Goal: Task Accomplishment & Management: Manage account settings

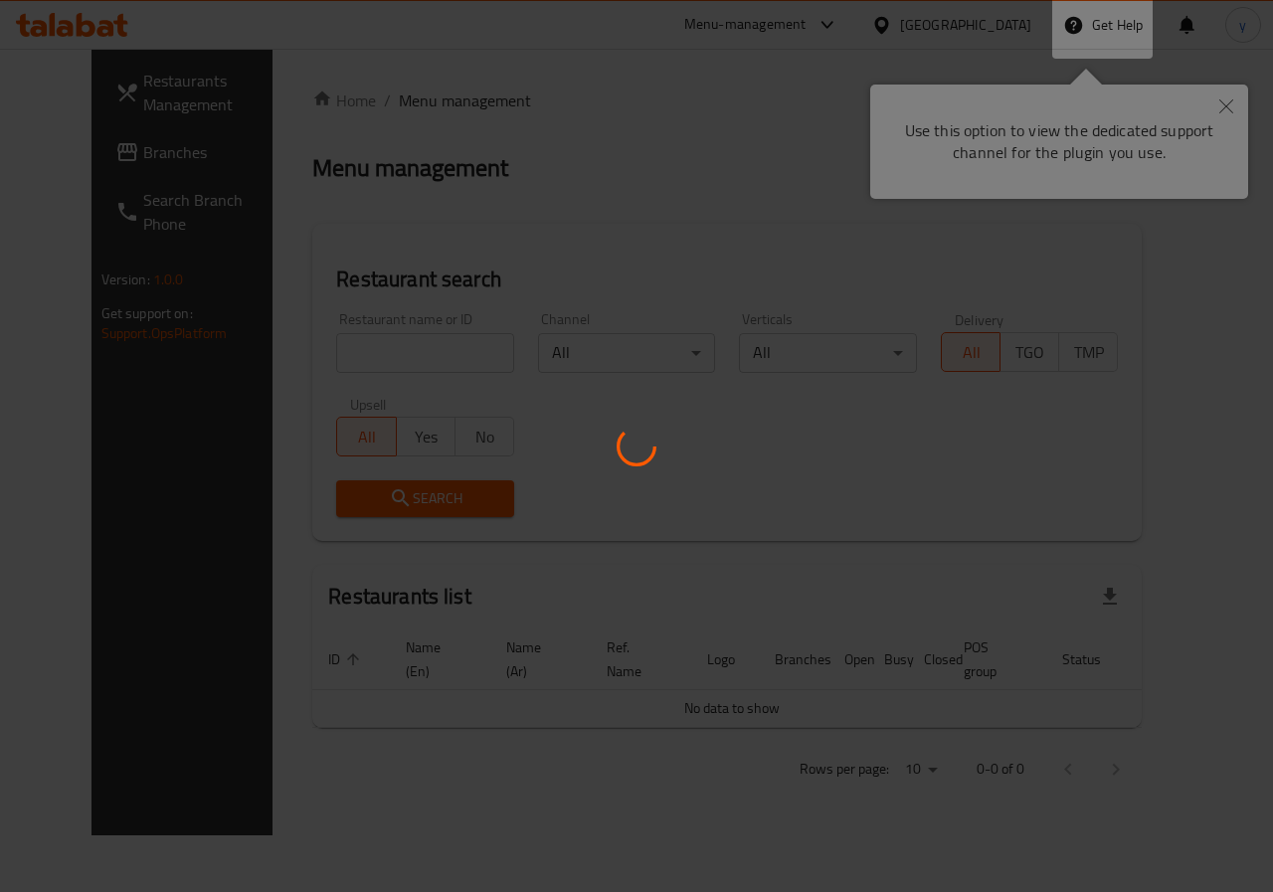
click at [907, 63] on div at bounding box center [636, 446] width 1273 height 892
click at [1090, 146] on div at bounding box center [636, 446] width 1273 height 892
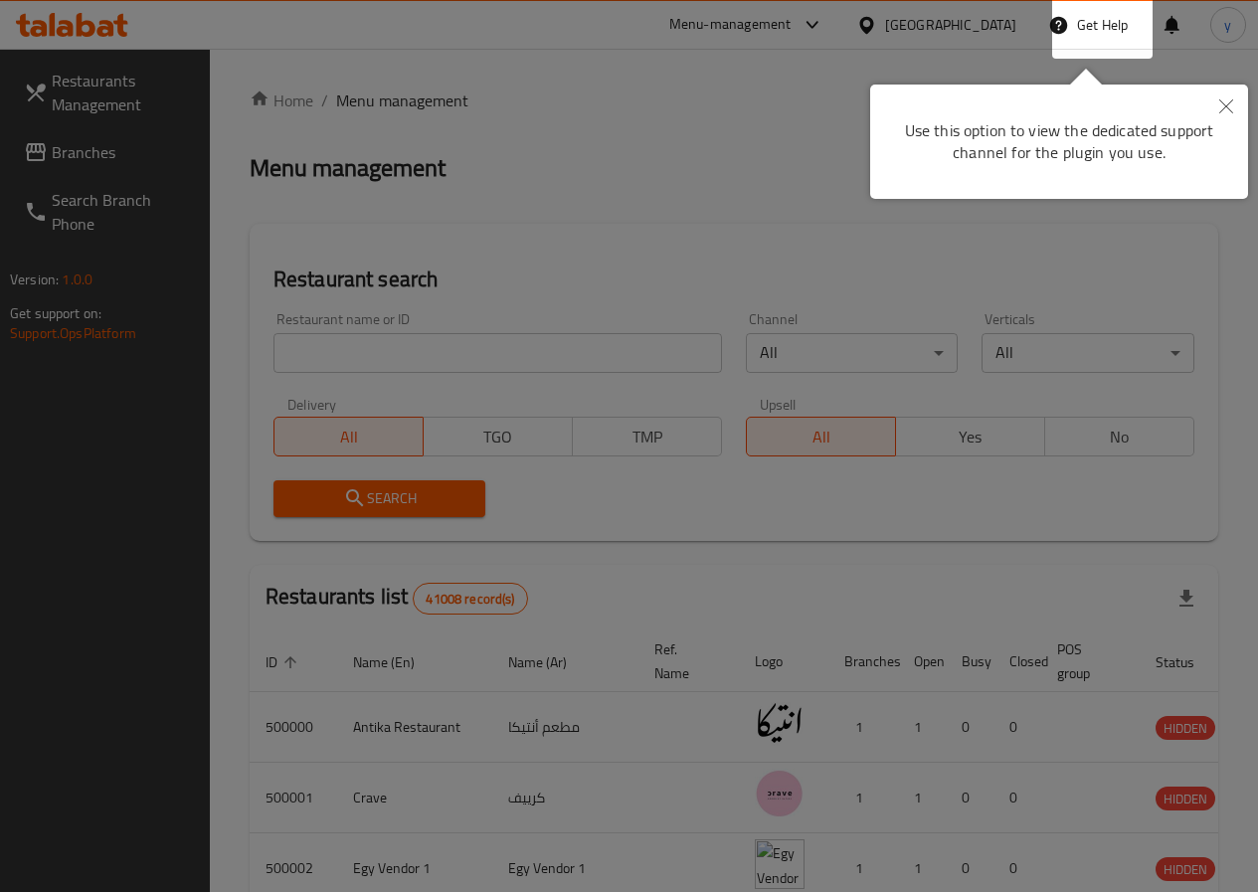
drag, startPoint x: 1225, startPoint y: 111, endPoint x: 1091, endPoint y: 240, distance: 185.7
click at [1224, 111] on icon "Close" at bounding box center [1226, 106] width 14 height 14
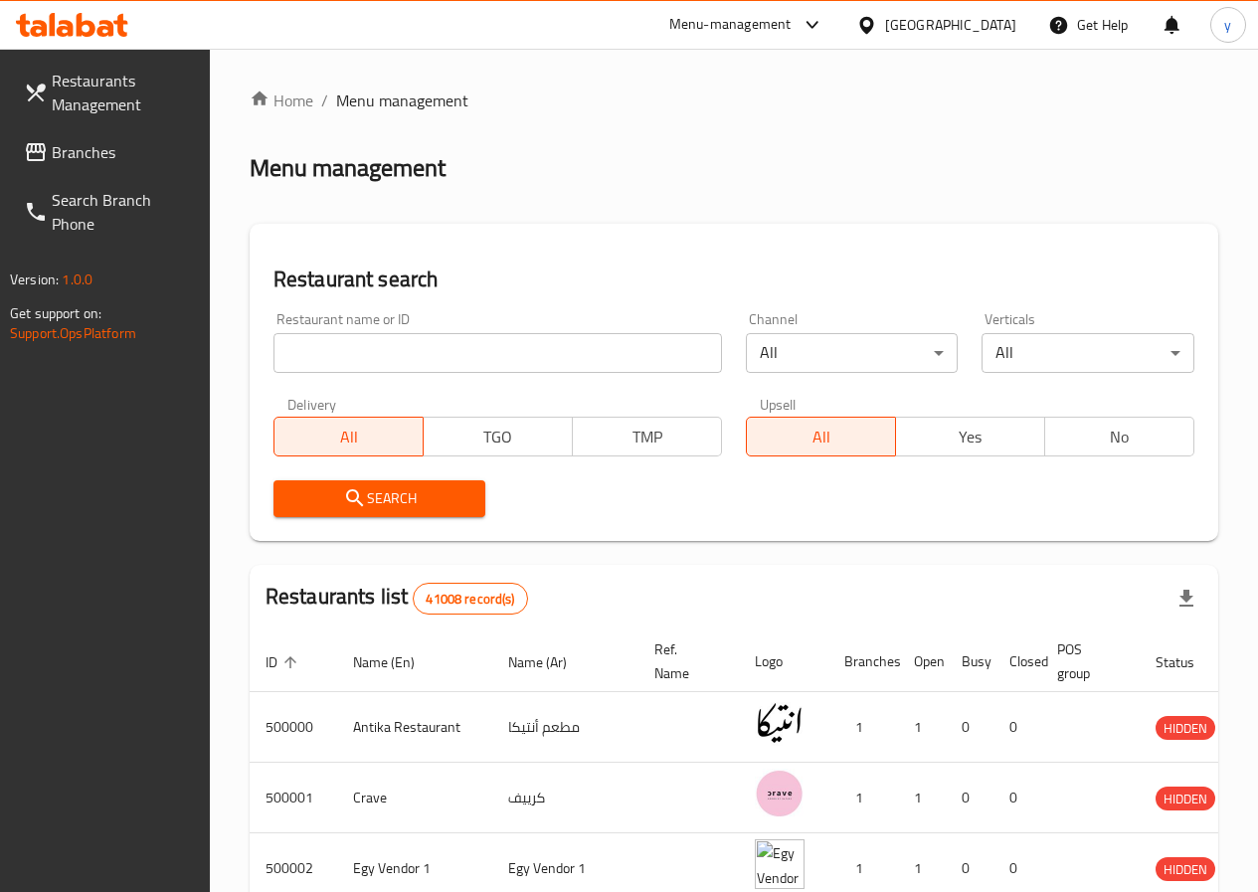
click at [799, 490] on div "Search" at bounding box center [734, 498] width 945 height 61
click at [461, 353] on input "search" at bounding box center [498, 353] width 449 height 40
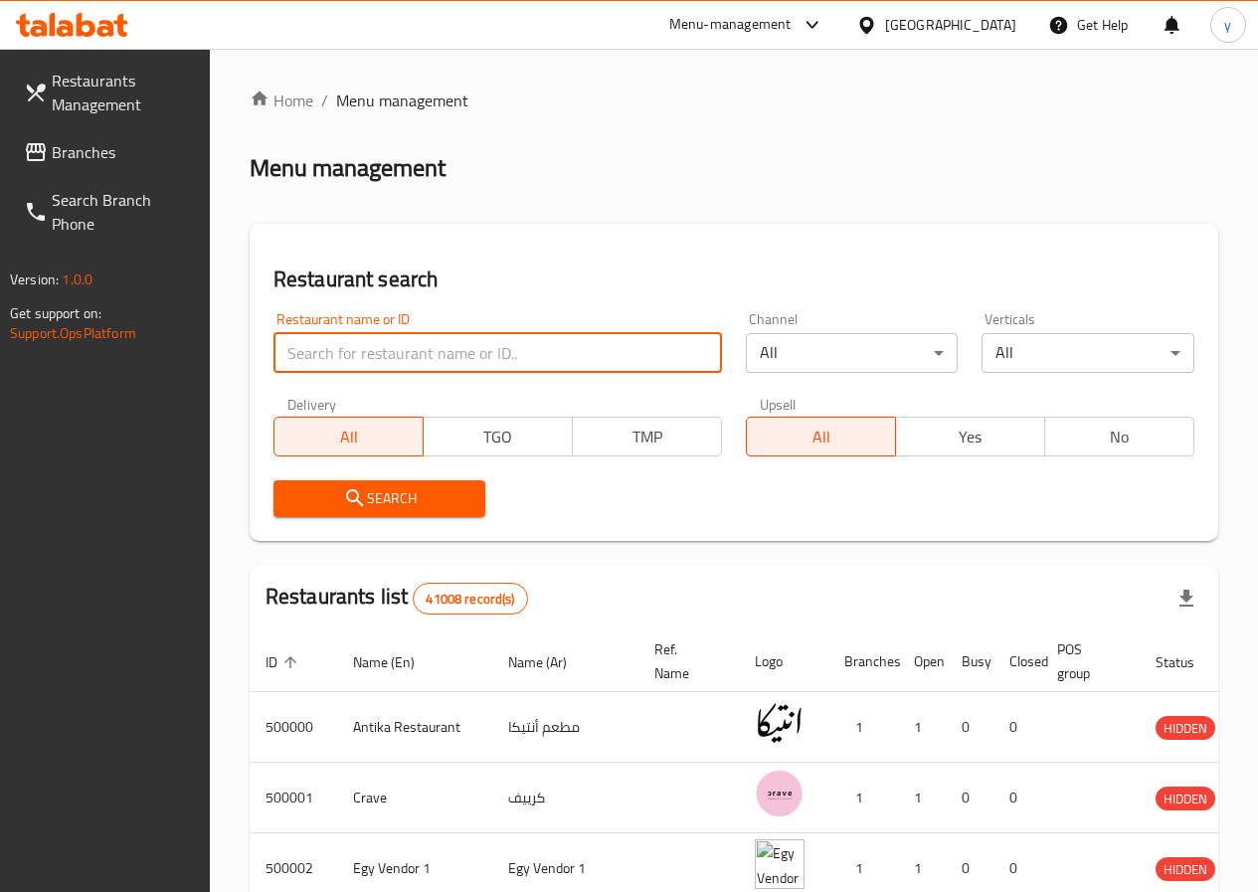
paste input "27302"
type input "27302"
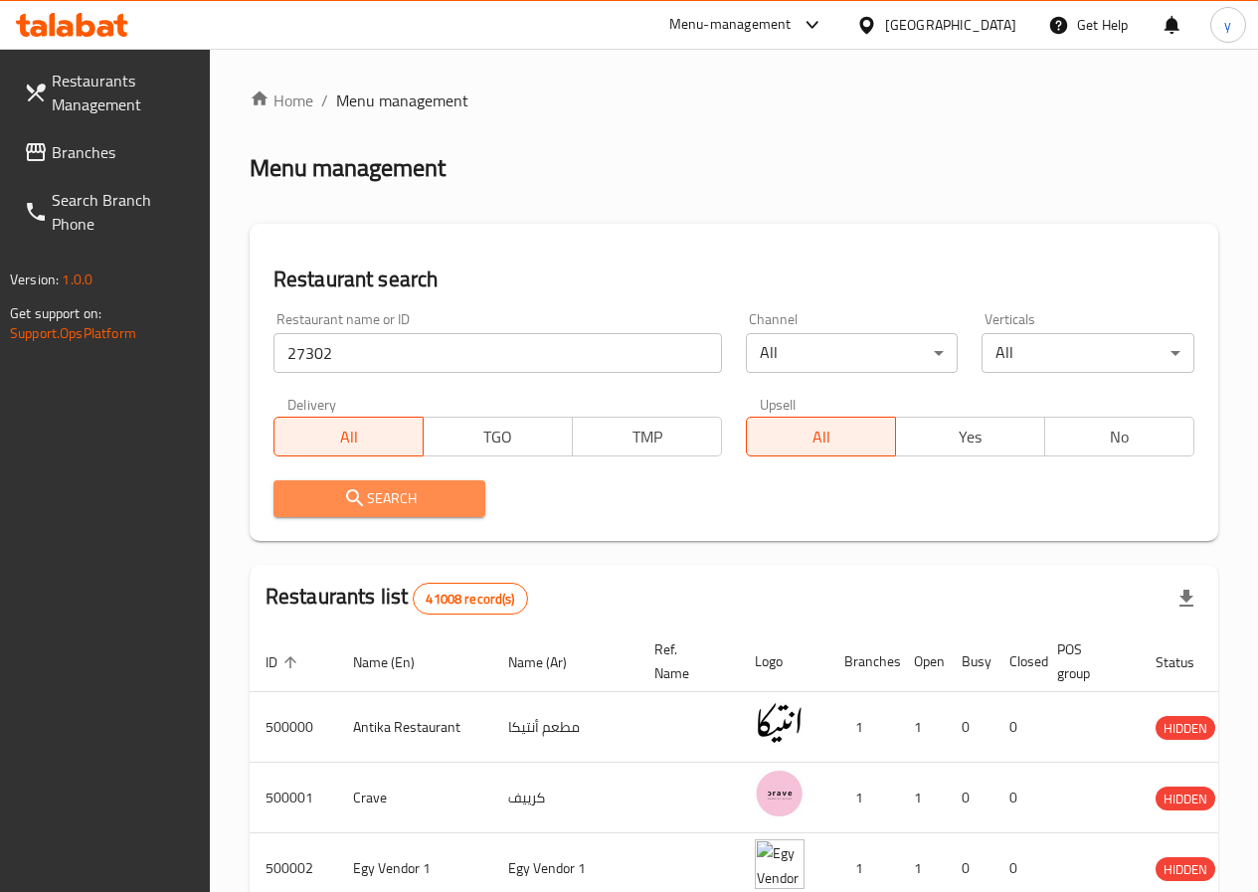
click at [391, 492] on span "Search" at bounding box center [379, 498] width 181 height 25
click at [390, 492] on div at bounding box center [629, 446] width 1258 height 892
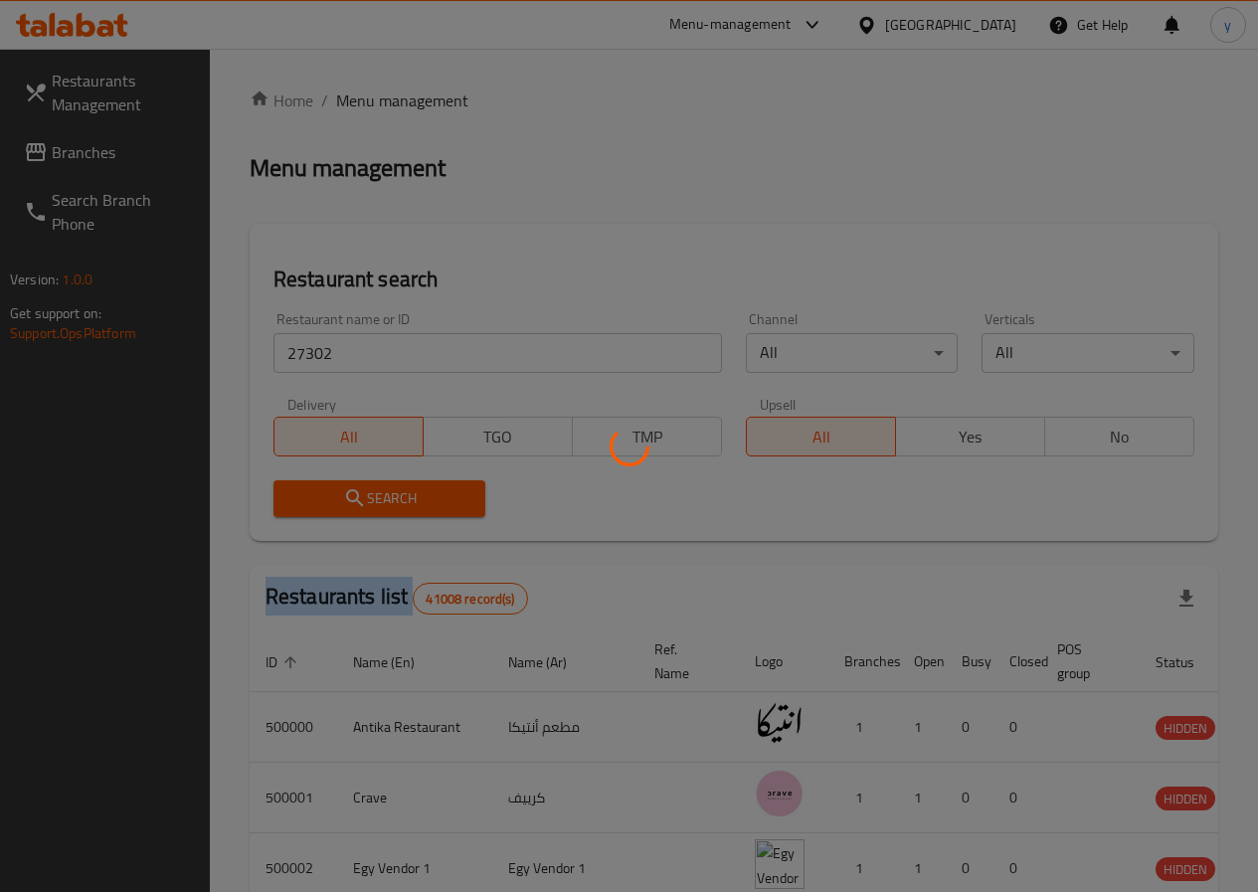
click at [390, 492] on div at bounding box center [629, 446] width 1258 height 892
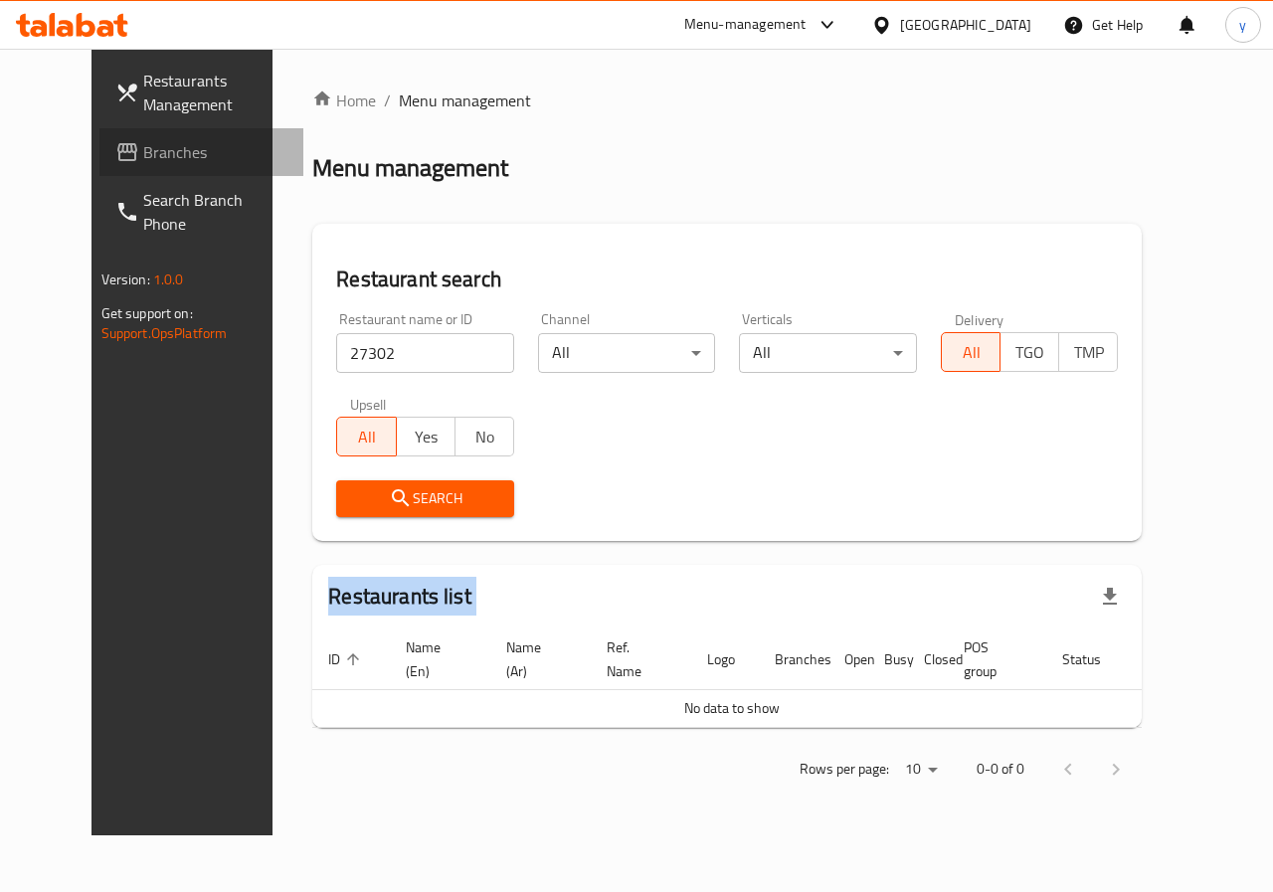
click at [143, 141] on span "Branches" at bounding box center [215, 152] width 145 height 24
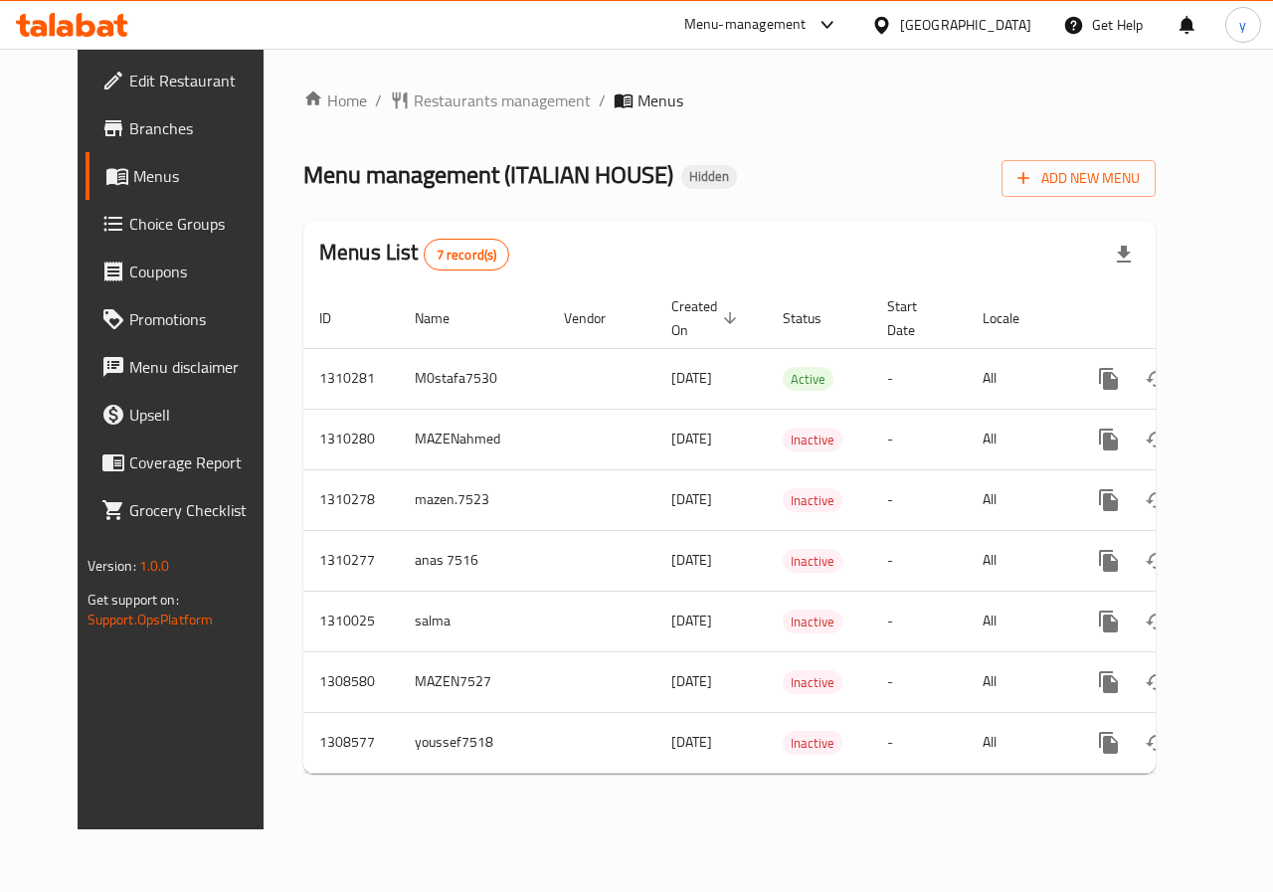
click at [129, 69] on span "Edit Restaurant" at bounding box center [201, 81] width 145 height 24
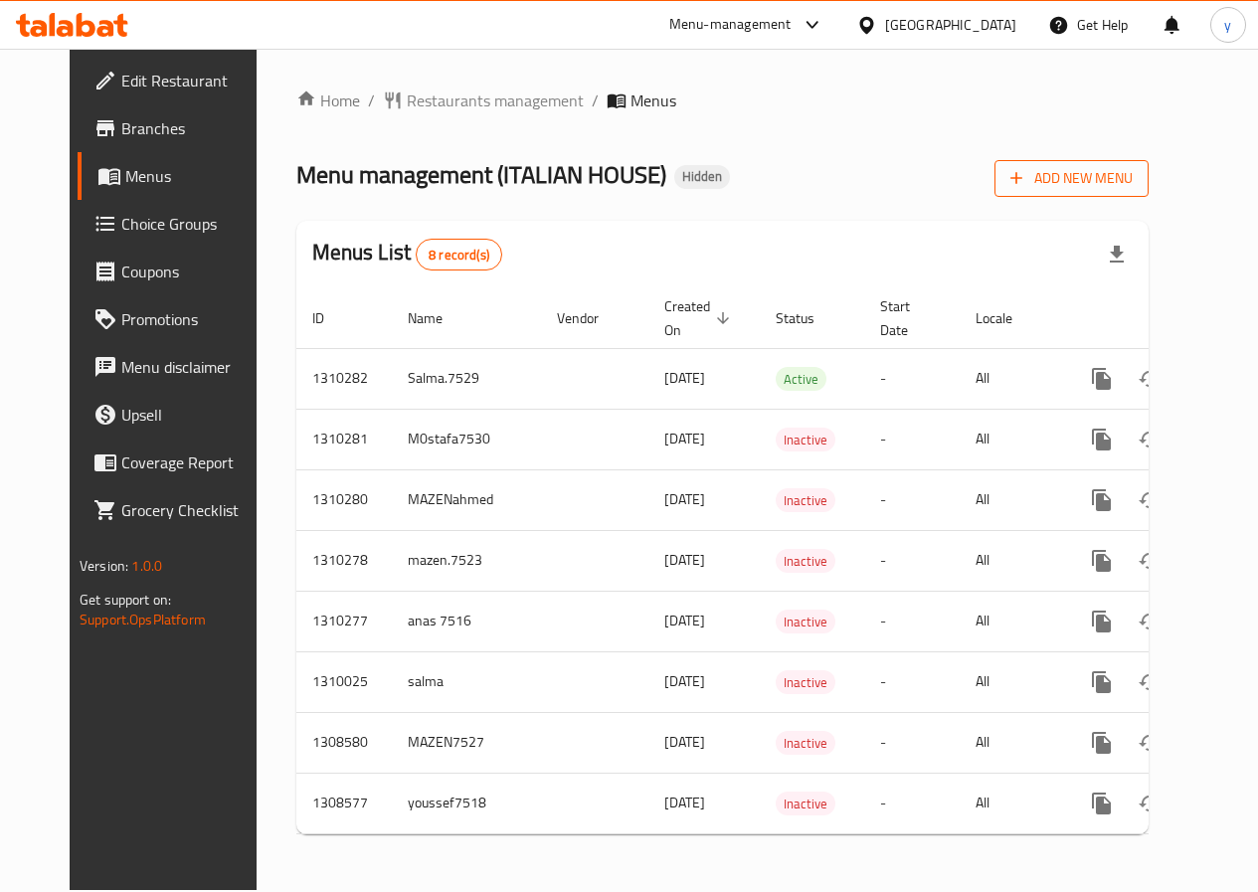
click at [1129, 171] on span "Add New Menu" at bounding box center [1071, 178] width 122 height 25
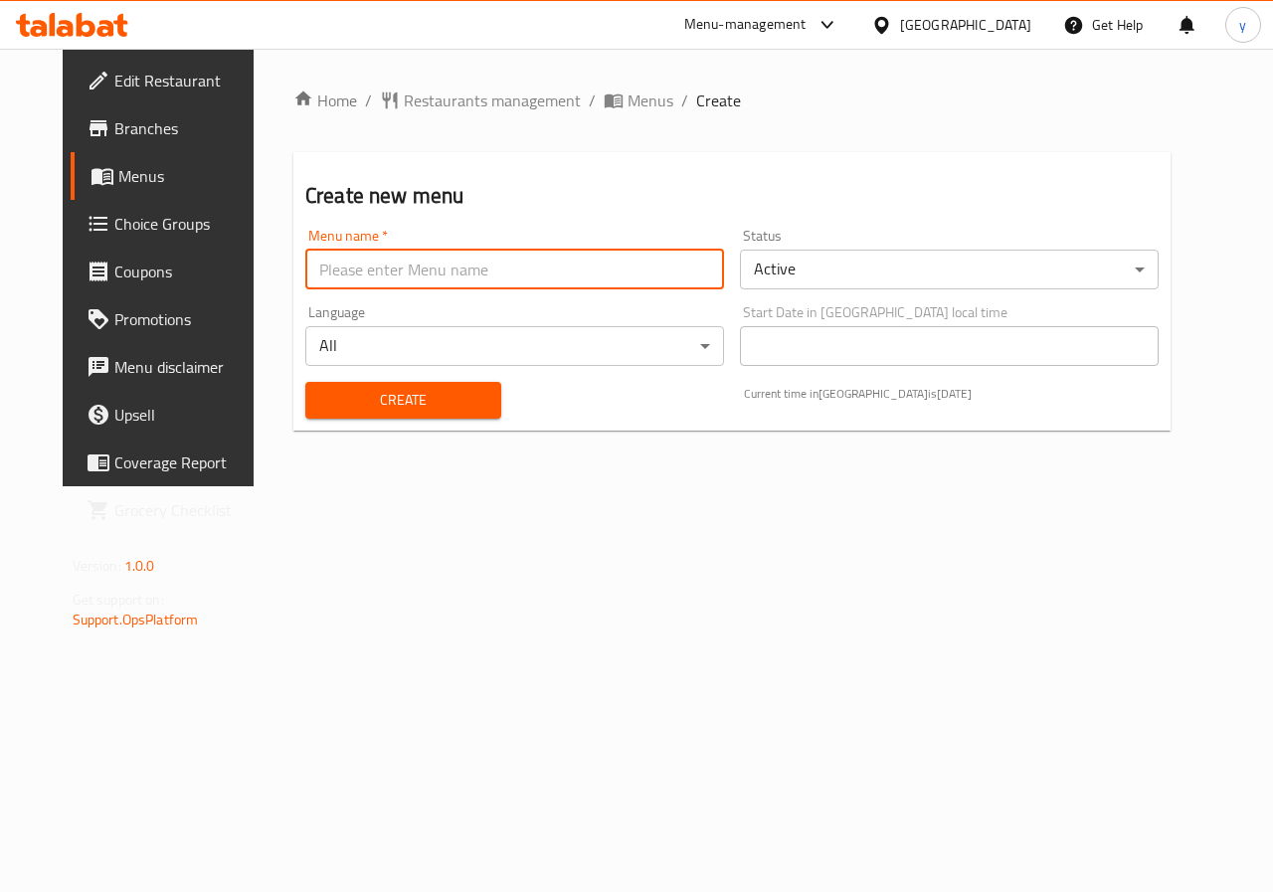
click at [459, 256] on input "text" at bounding box center [514, 270] width 419 height 40
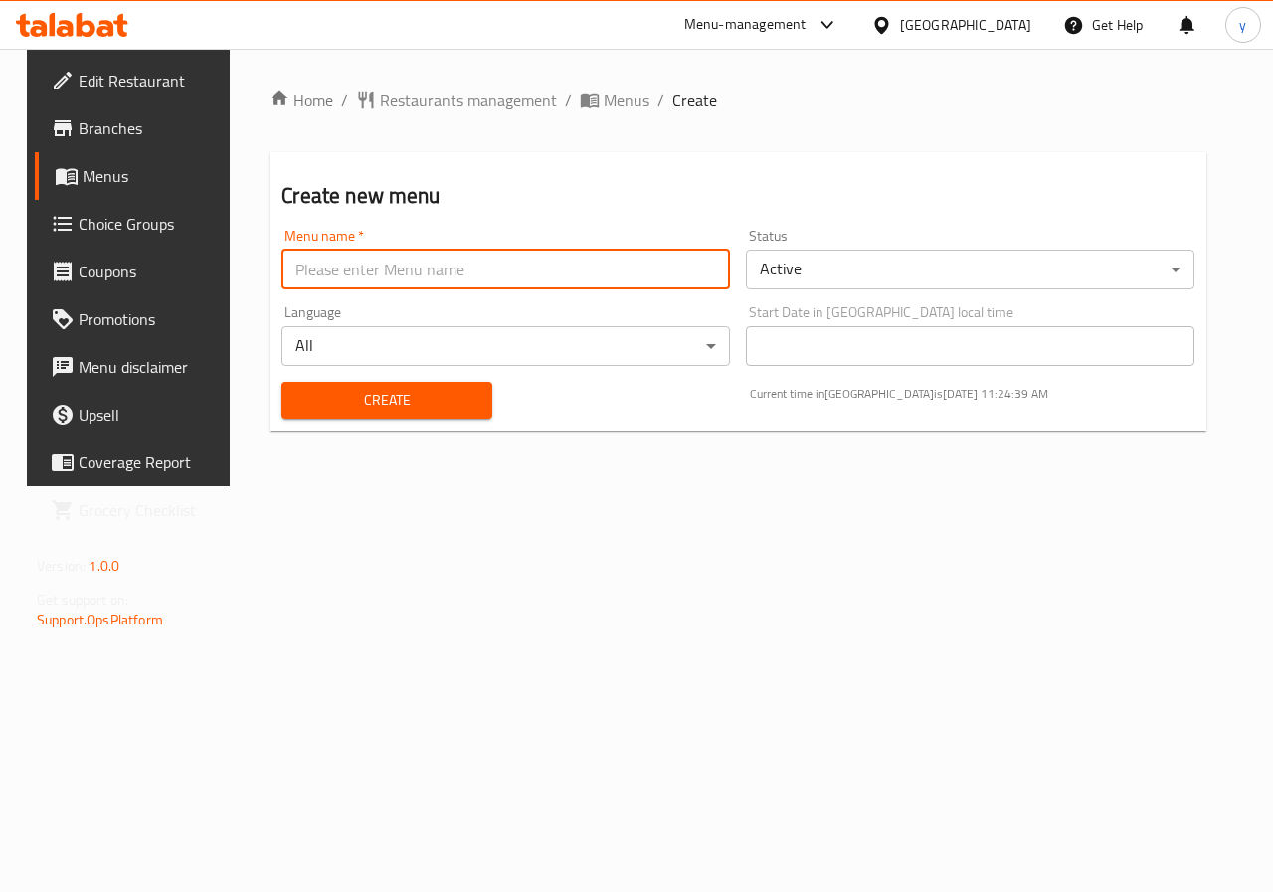
type input "Youssef.7521"
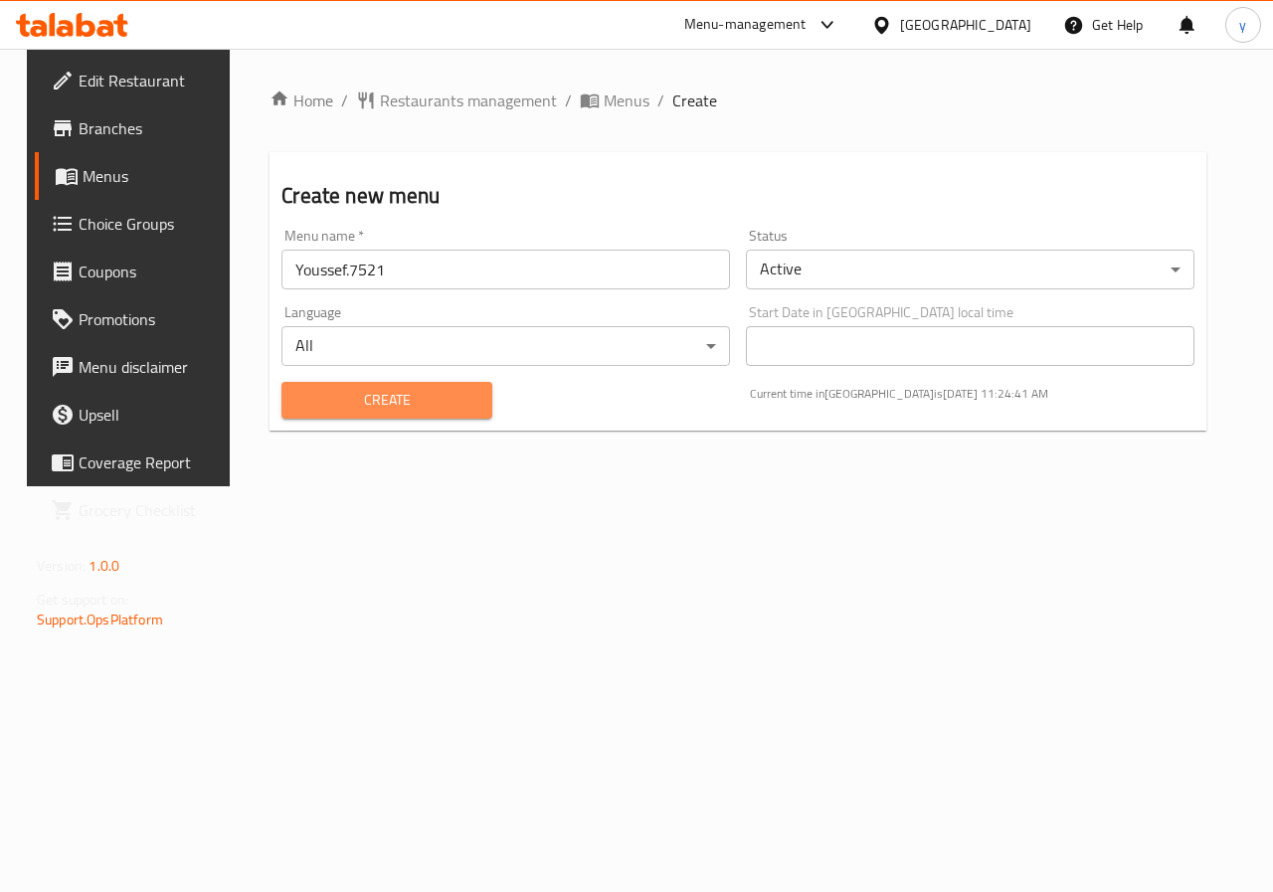
click at [370, 384] on button "Create" at bounding box center [386, 400] width 210 height 37
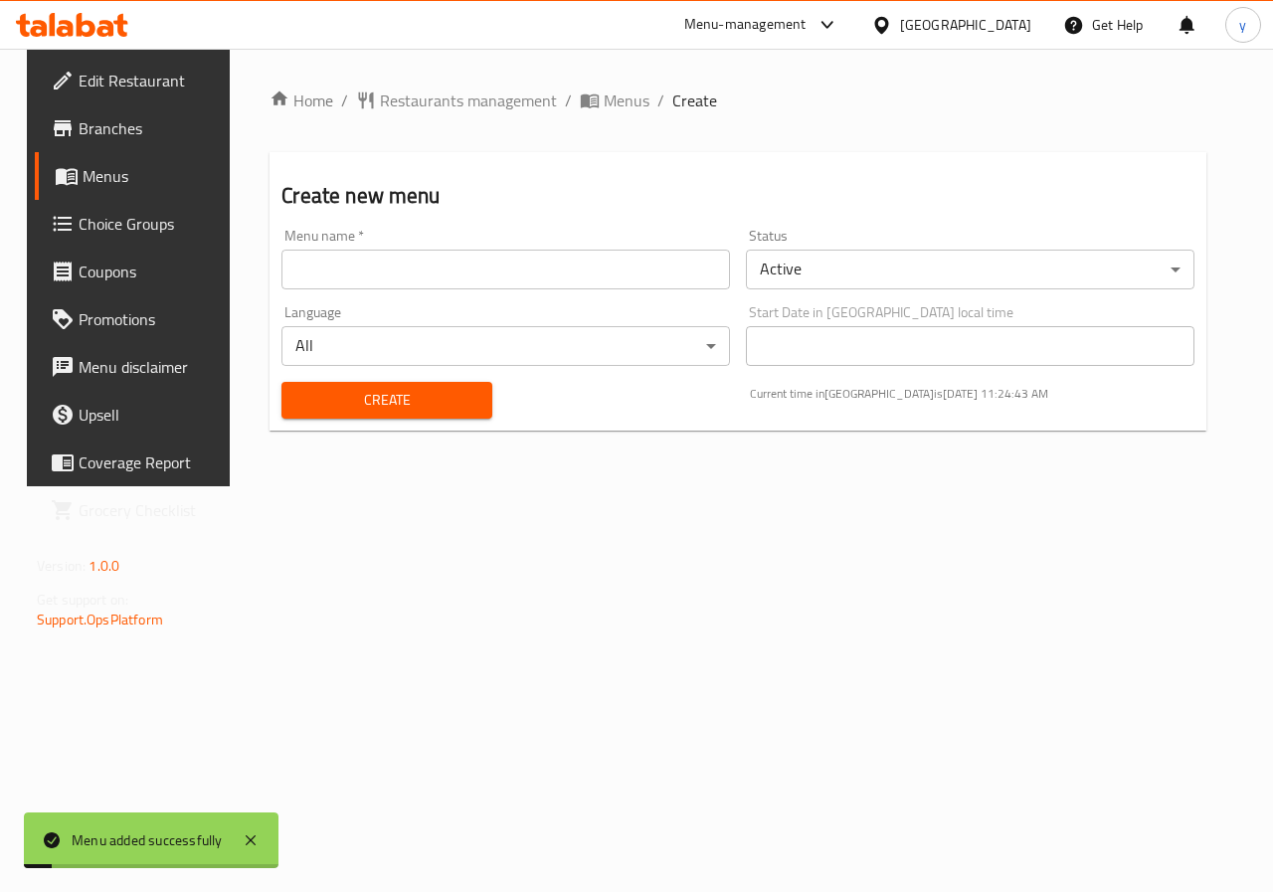
click at [86, 158] on link "Menus" at bounding box center [137, 176] width 205 height 48
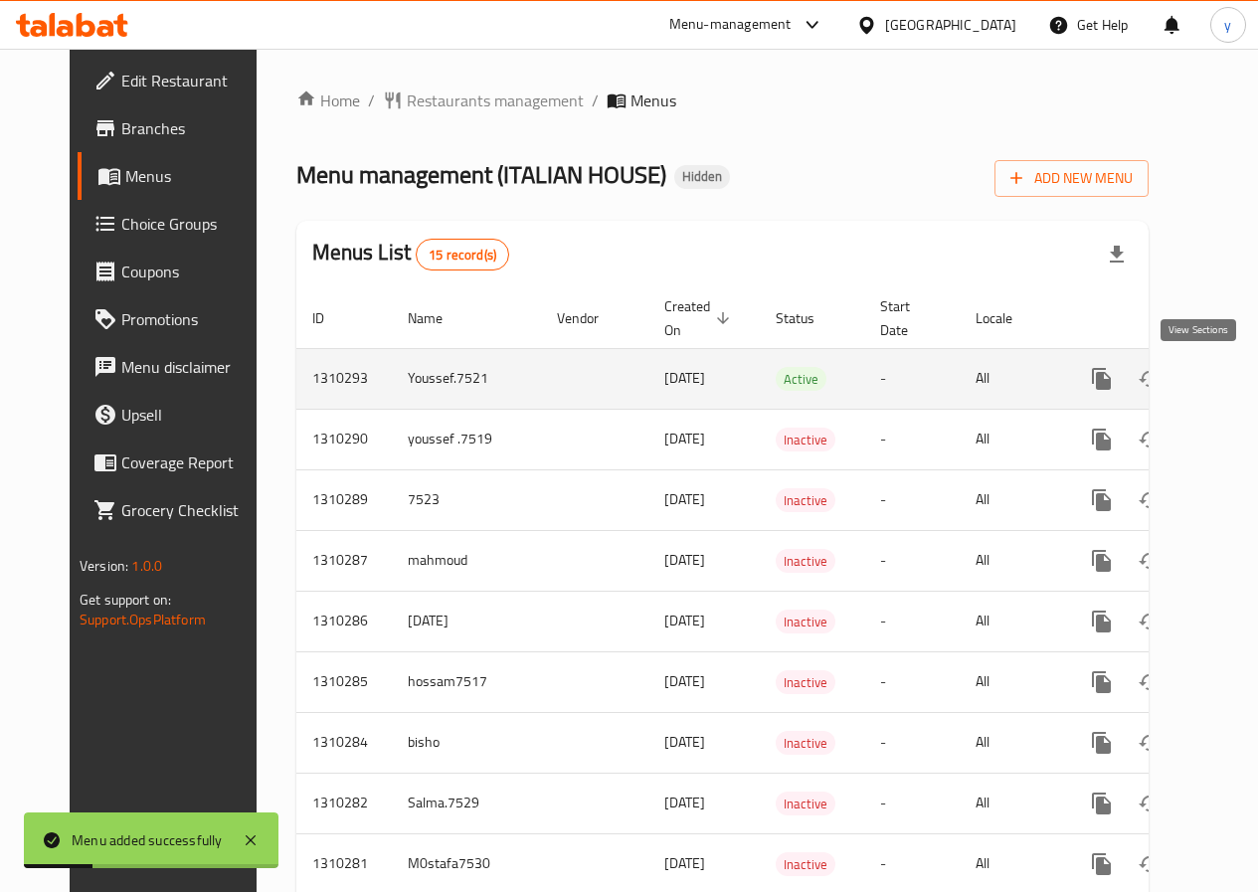
click at [1221, 388] on link "enhanced table" at bounding box center [1245, 379] width 48 height 48
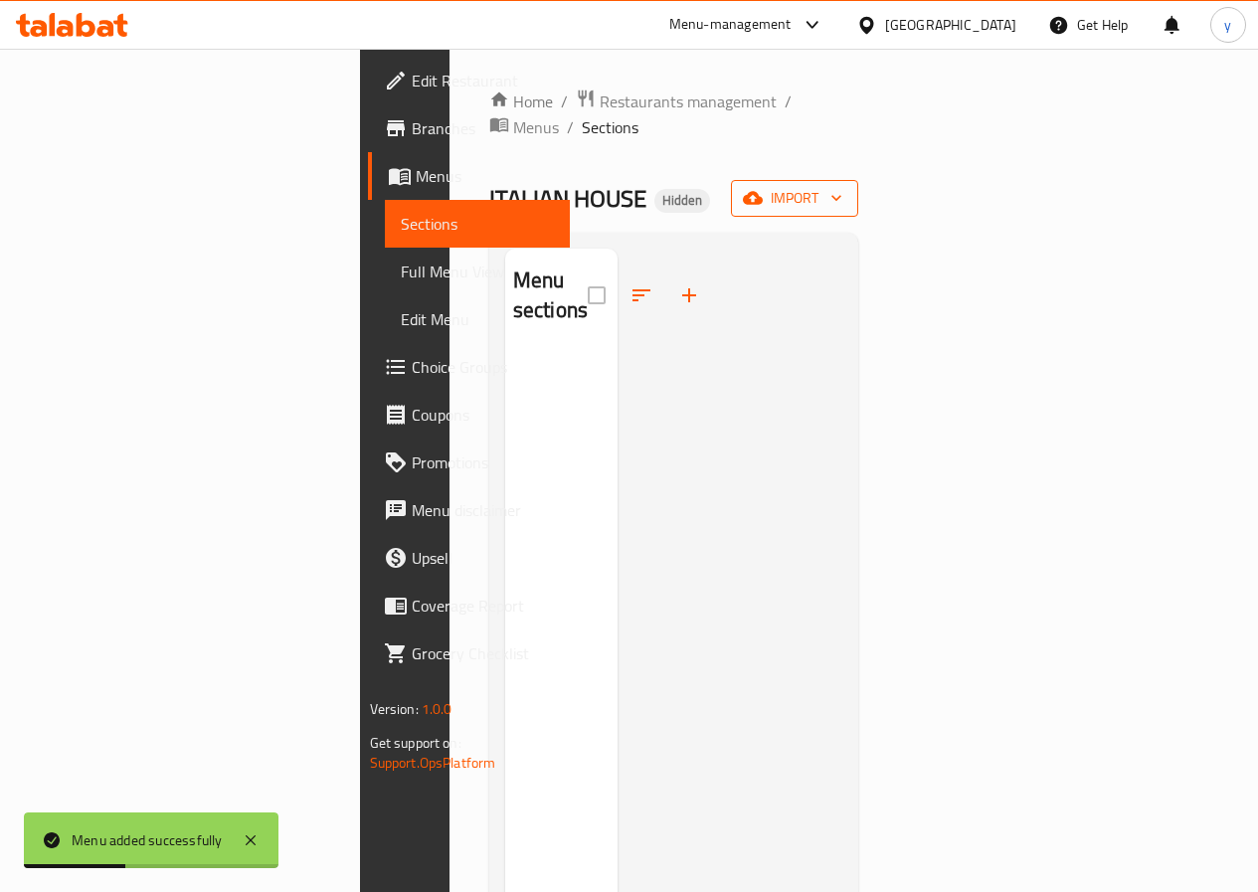
click at [858, 186] on button "import" at bounding box center [794, 198] width 127 height 37
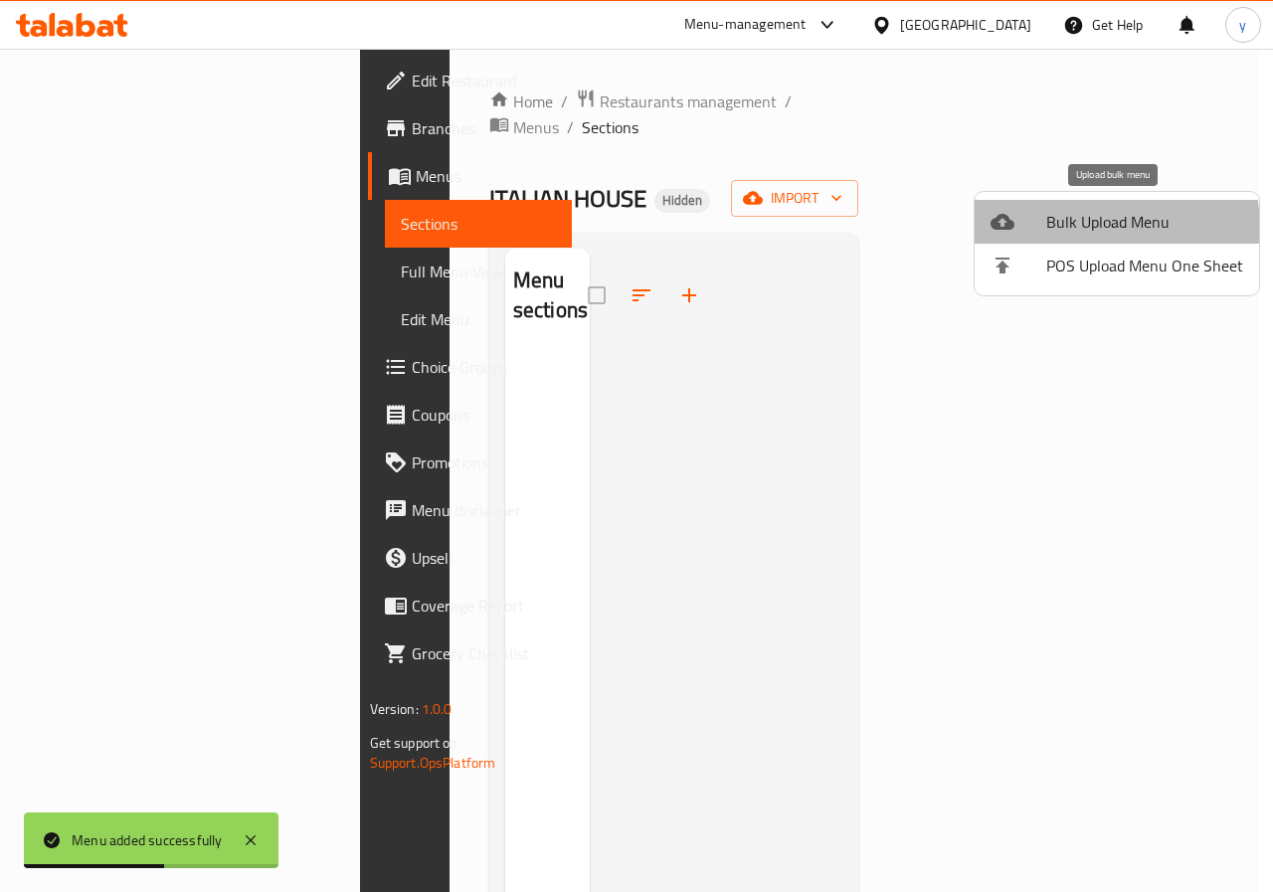
click at [1081, 229] on span "Bulk Upload Menu" at bounding box center [1144, 222] width 197 height 24
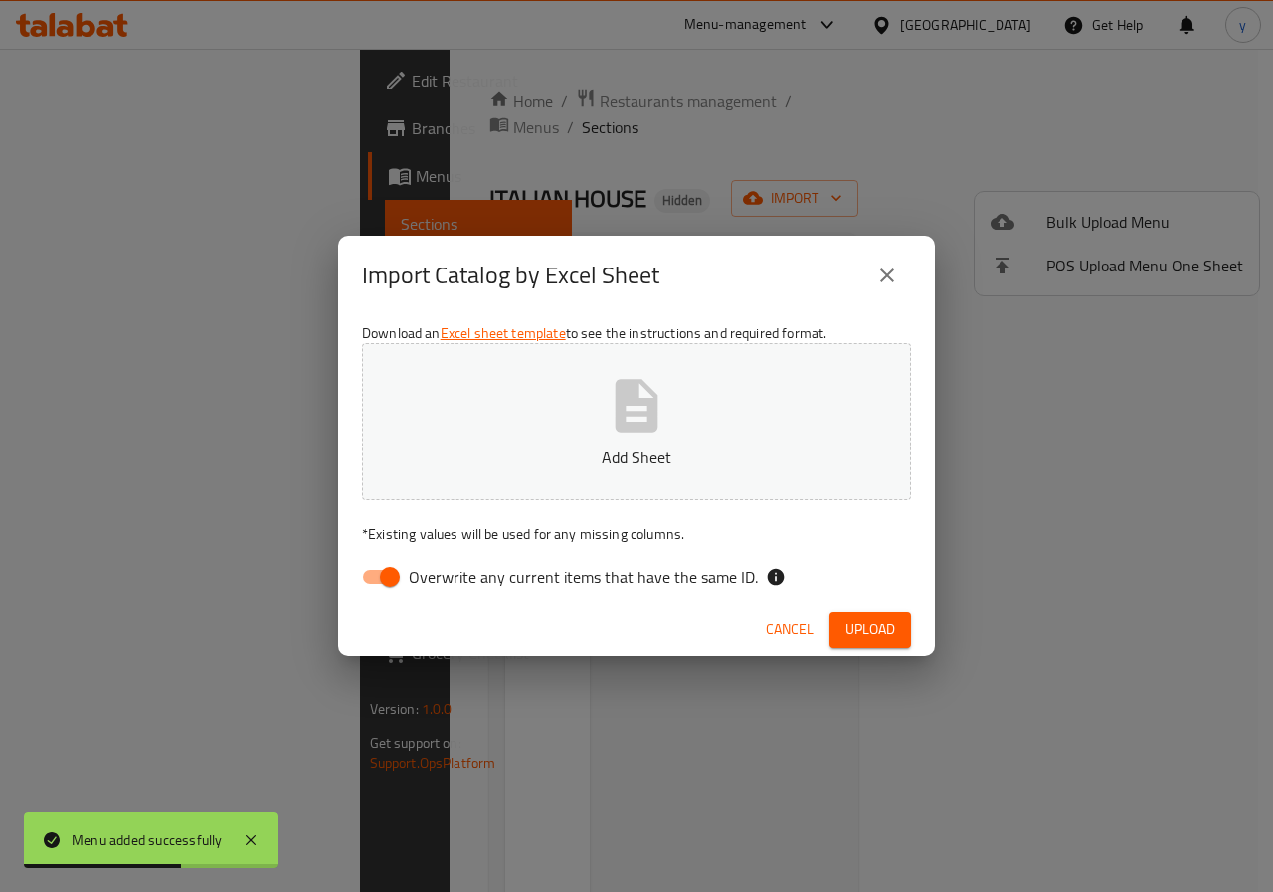
click at [454, 565] on span "Overwrite any current items that have the same ID." at bounding box center [583, 577] width 349 height 24
click at [447, 564] on input "Overwrite any current items that have the same ID." at bounding box center [389, 577] width 113 height 38
checkbox input "false"
click at [883, 645] on button "Upload" at bounding box center [870, 630] width 82 height 37
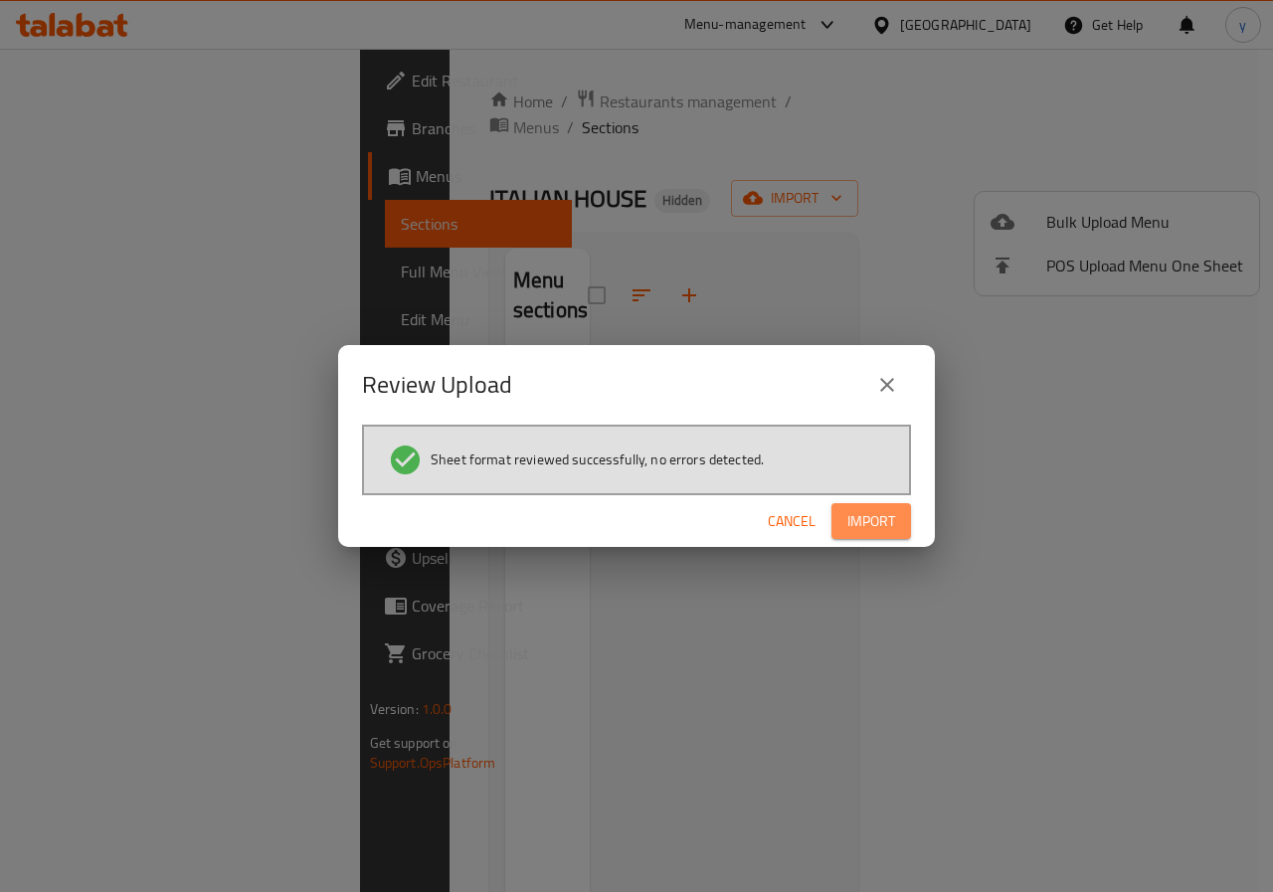
click at [883, 511] on span "Import" at bounding box center [871, 521] width 48 height 25
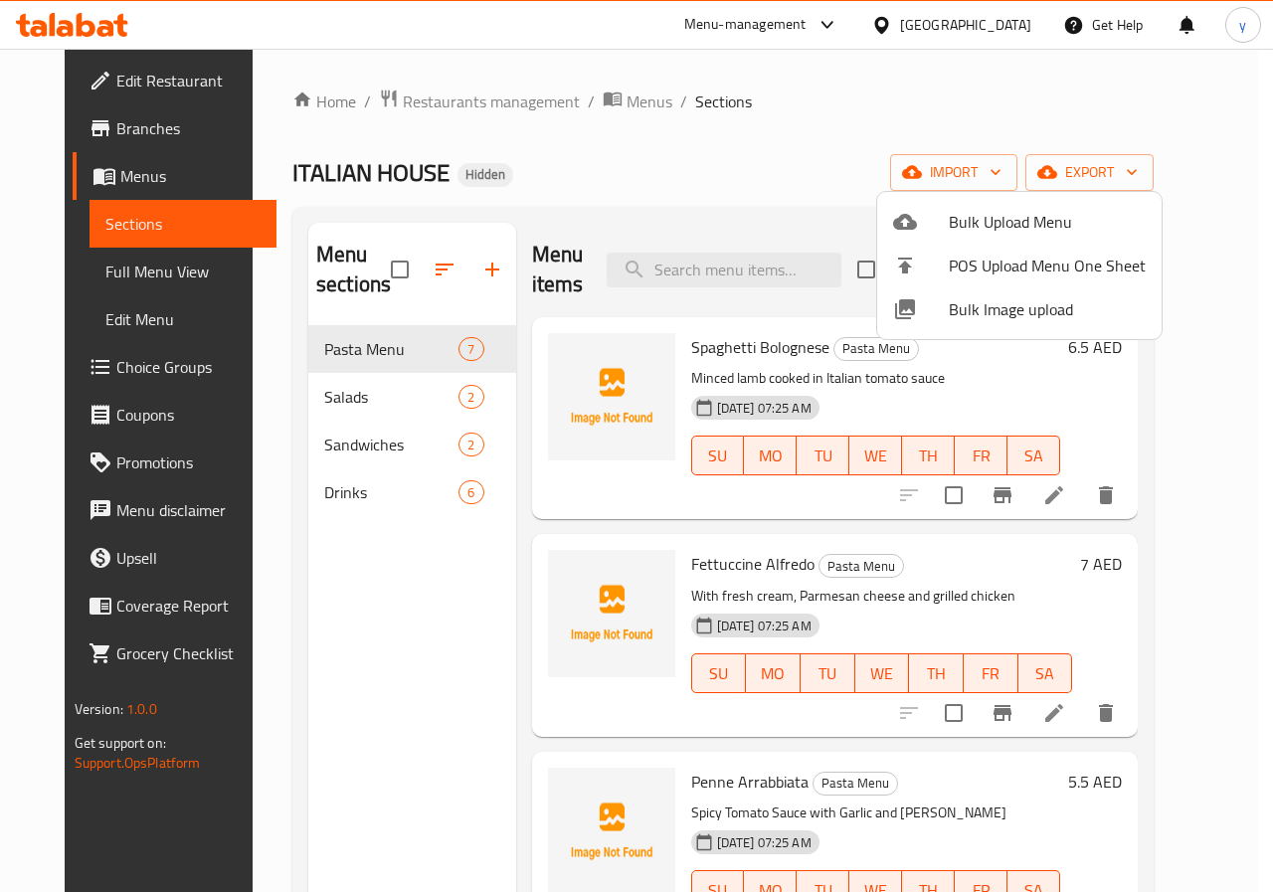
click at [1052, 386] on div at bounding box center [636, 446] width 1273 height 892
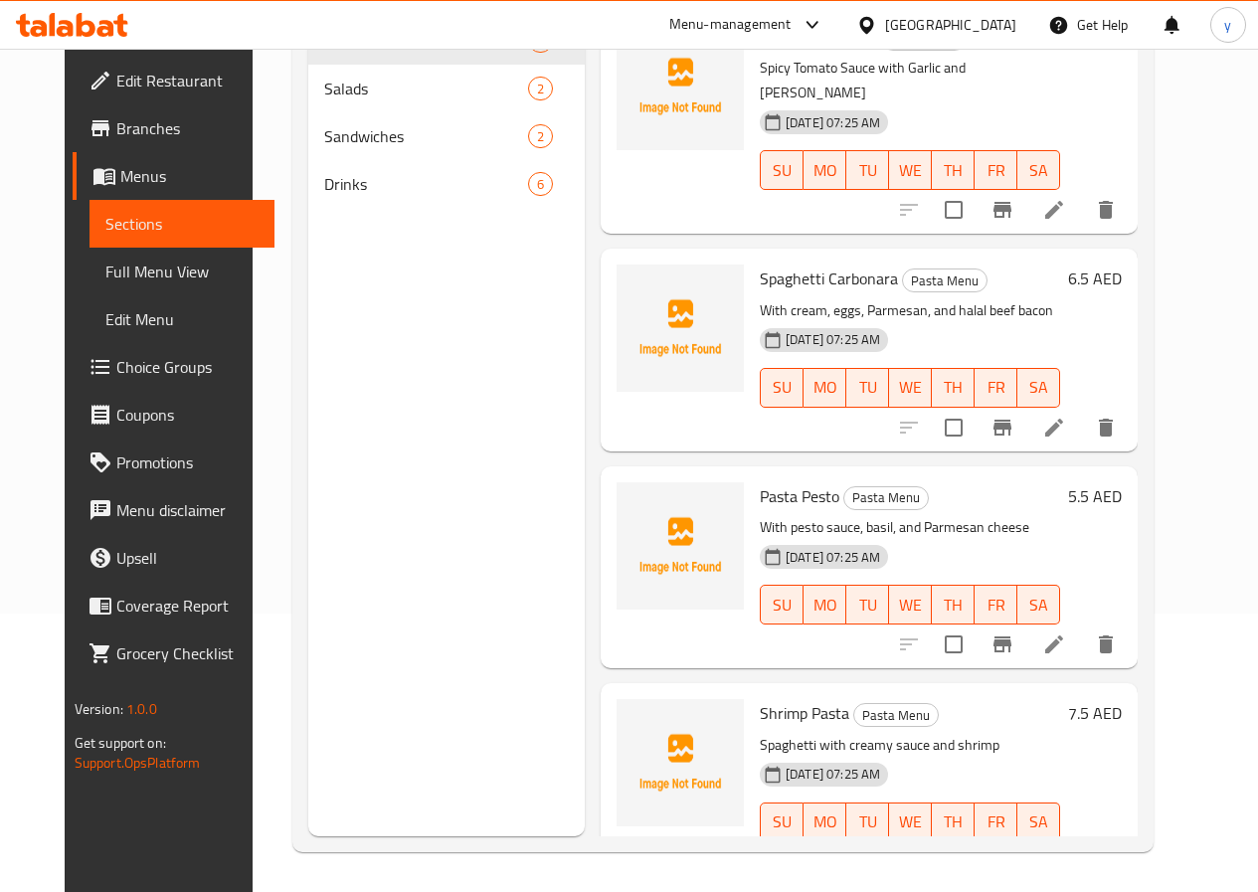
scroll to position [211, 0]
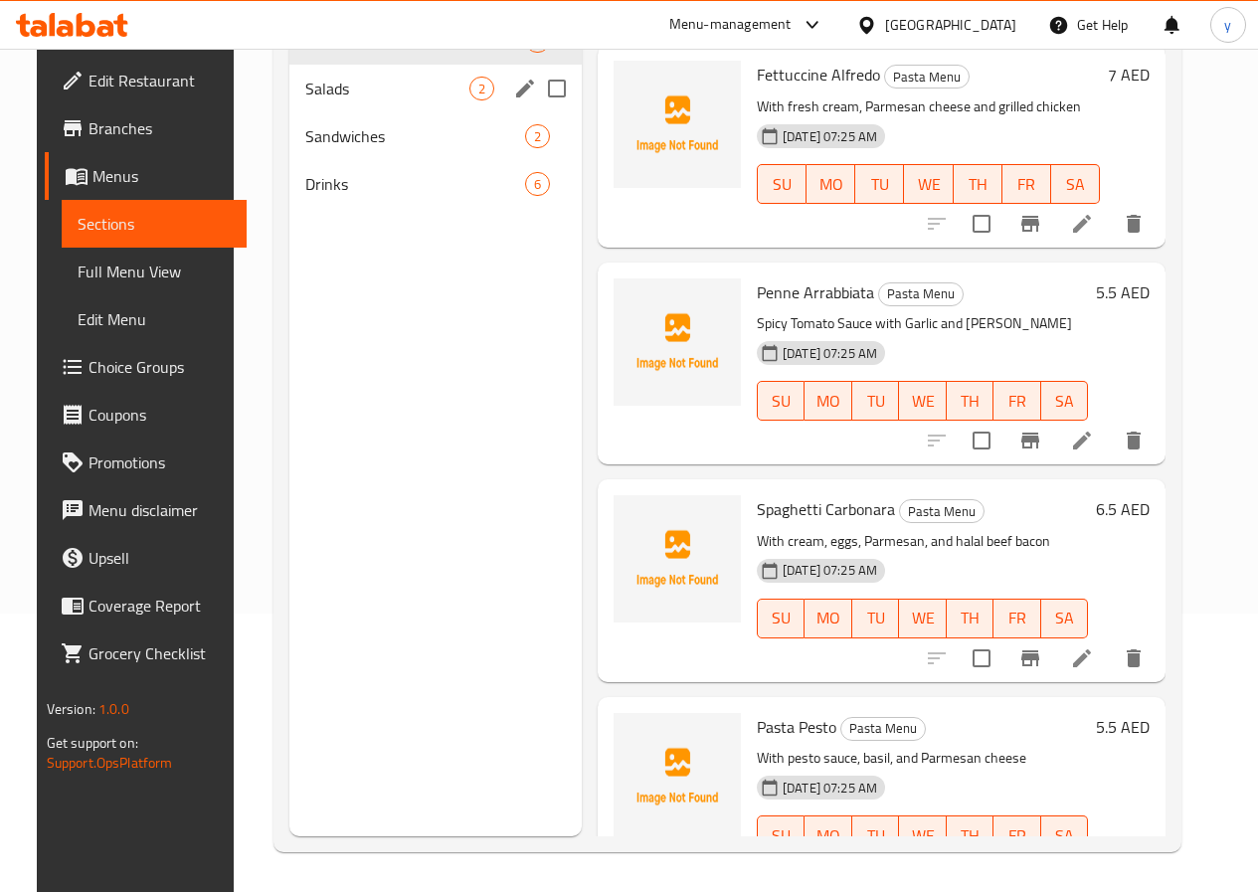
click at [412, 112] on div "Salads 2" at bounding box center [435, 89] width 292 height 48
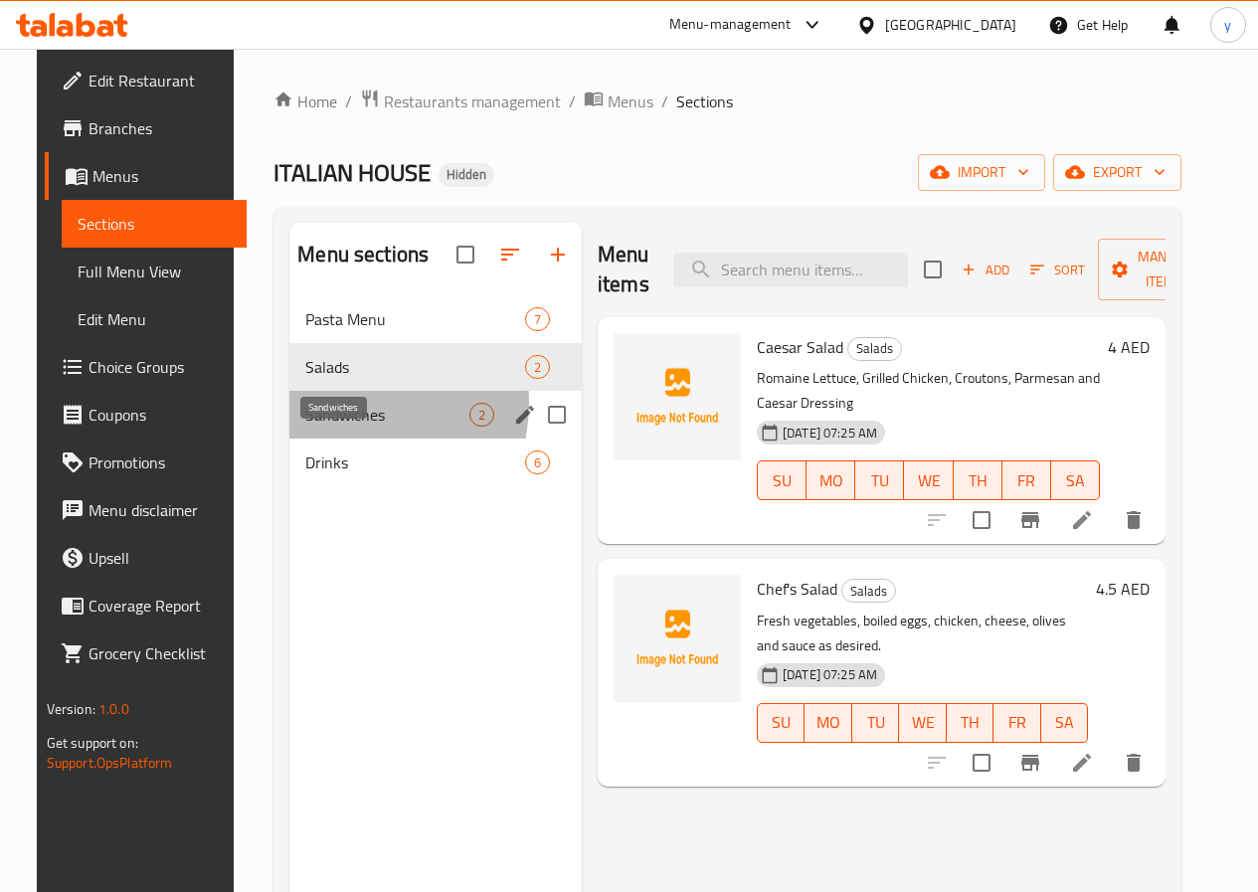
click at [316, 427] on span "Sandwiches" at bounding box center [387, 415] width 164 height 24
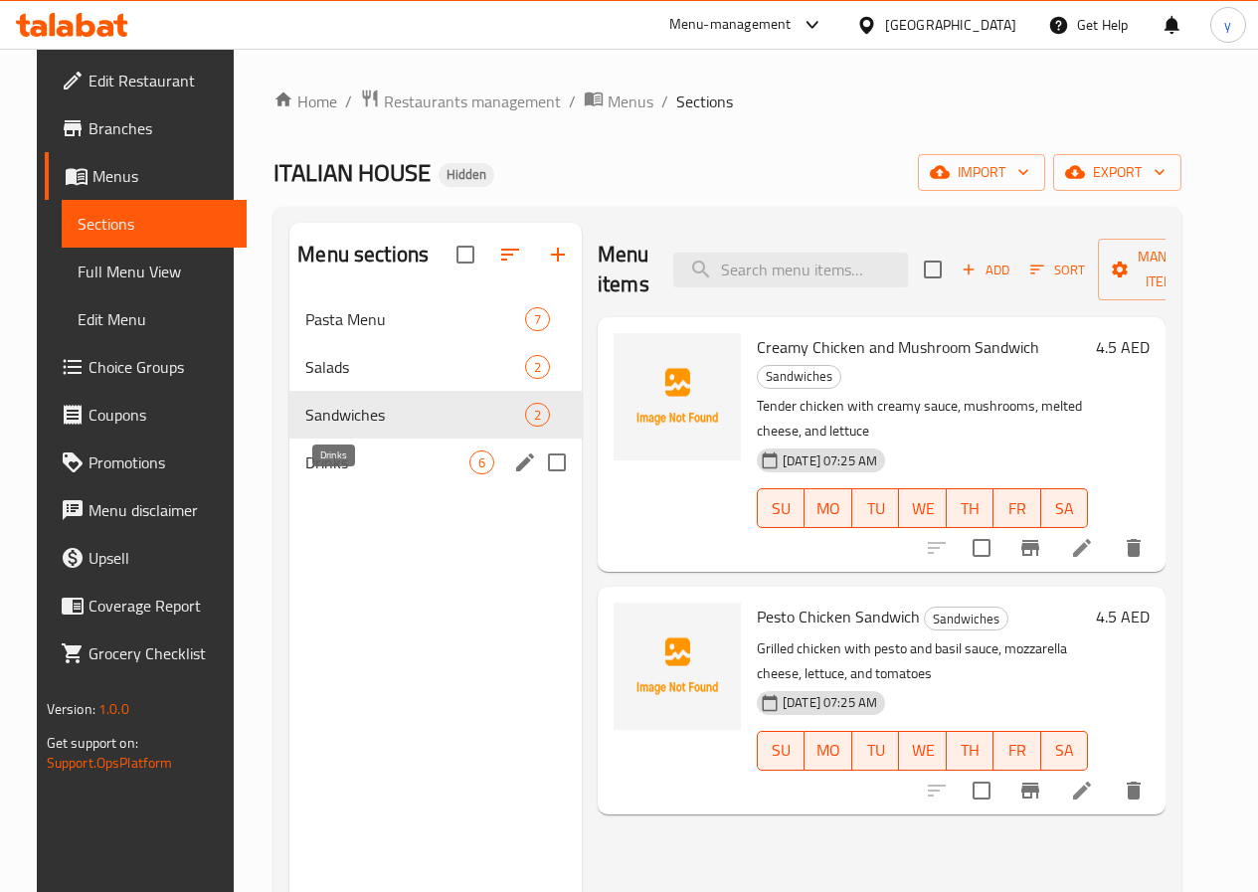
click at [318, 474] on span "Drinks" at bounding box center [387, 463] width 164 height 24
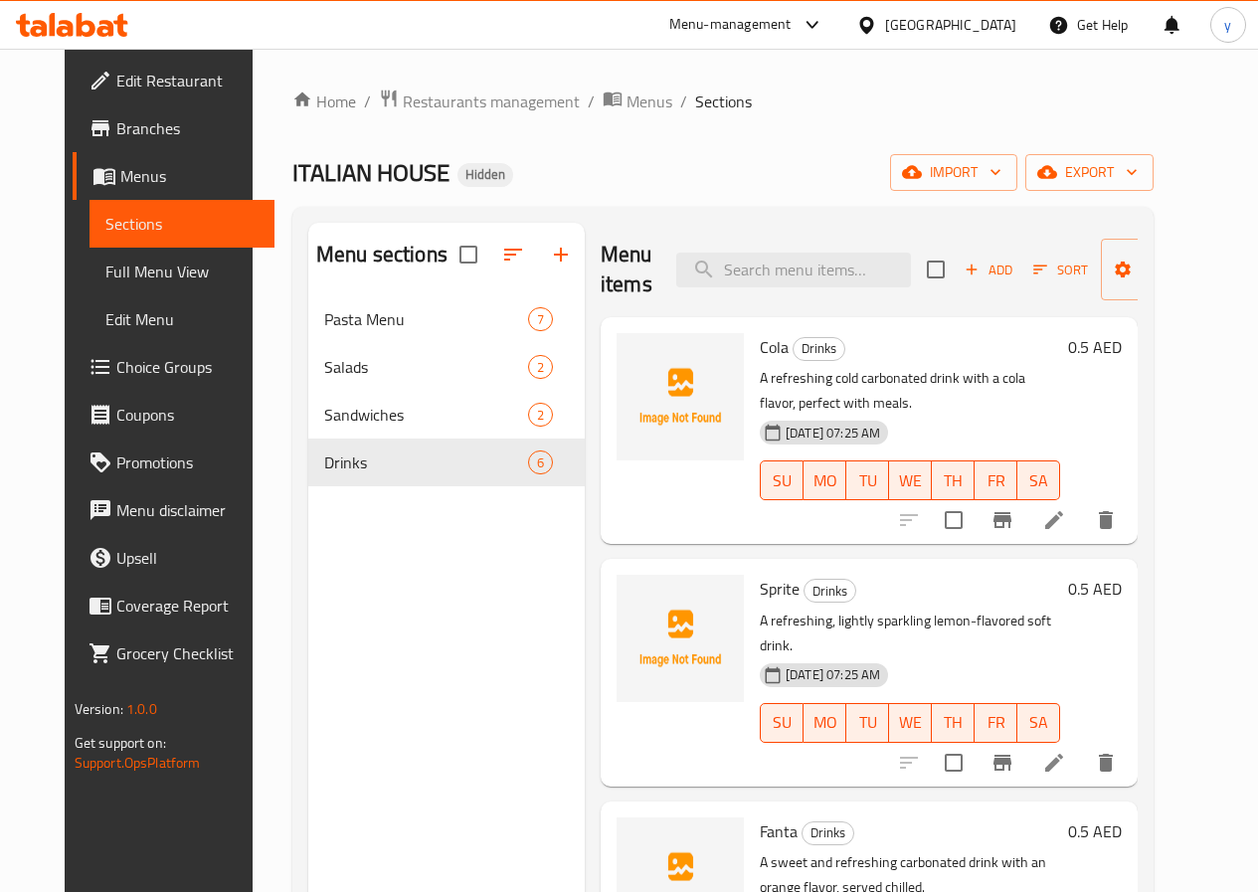
drag, startPoint x: 96, startPoint y: 280, endPoint x: 200, endPoint y: 315, distance: 109.1
click at [105, 280] on span "Full Menu View" at bounding box center [181, 272] width 153 height 24
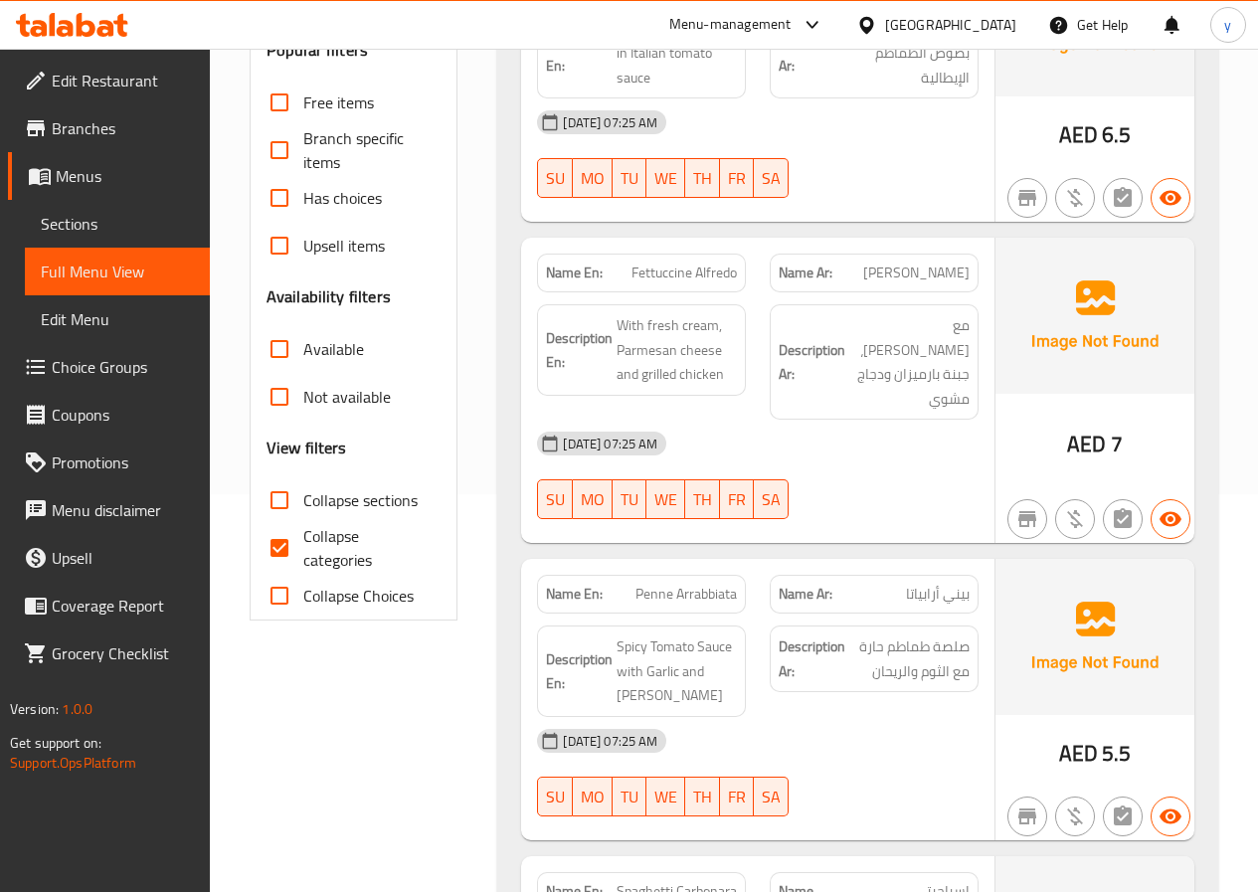
drag, startPoint x: 330, startPoint y: 541, endPoint x: 593, endPoint y: 666, distance: 290.9
click at [331, 541] on span "Collapse categories" at bounding box center [364, 548] width 122 height 48
click at [303, 541] on input "Collapse categories" at bounding box center [280, 548] width 48 height 48
checkbox input "false"
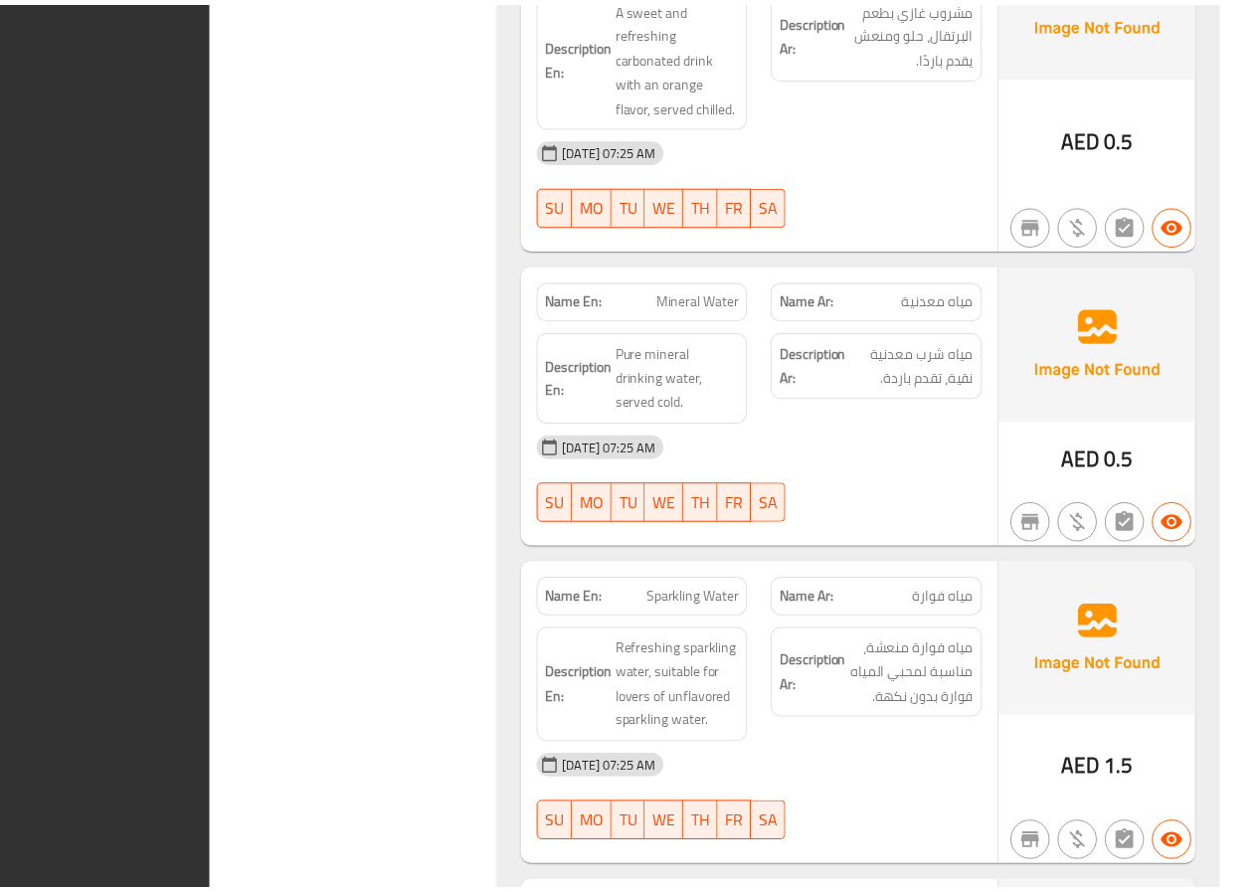
scroll to position [5104, 0]
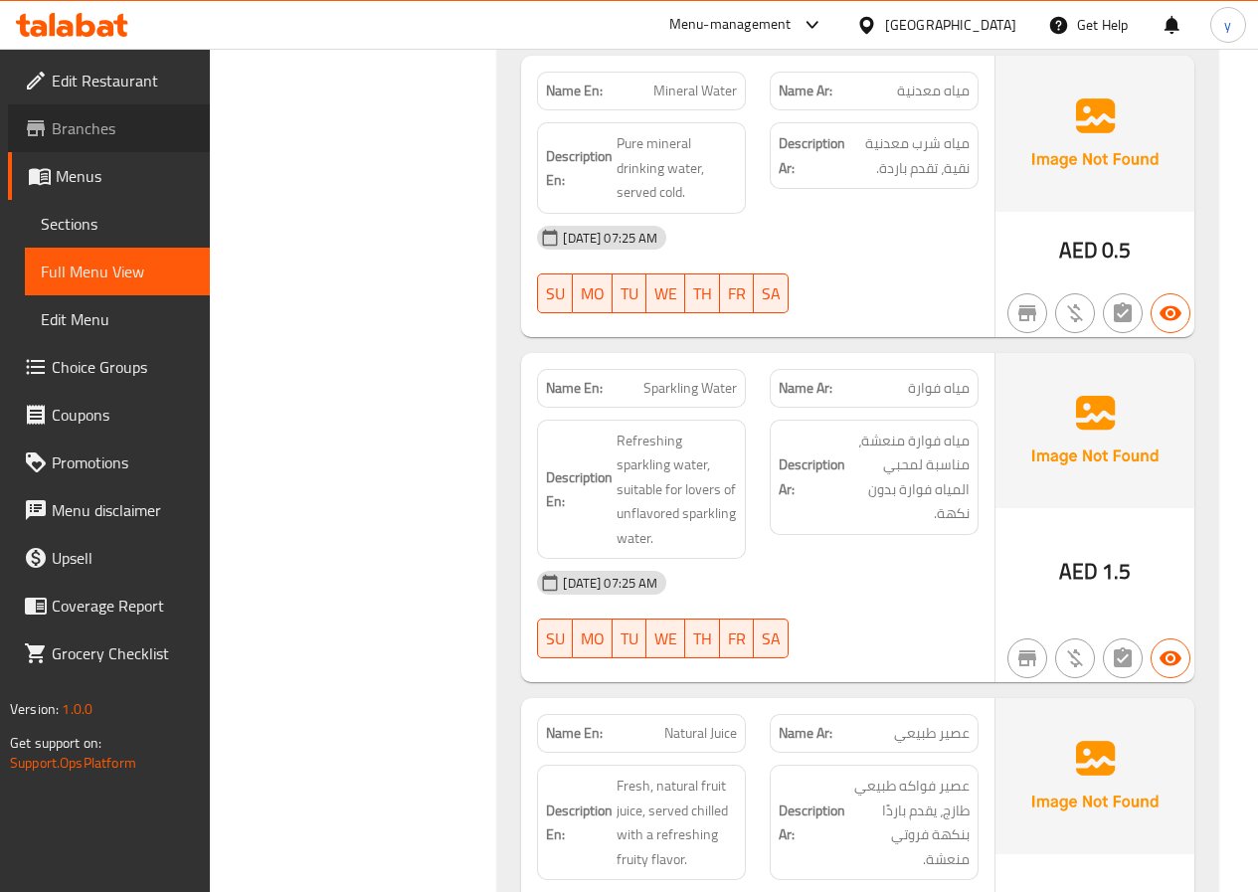
click at [77, 128] on span "Branches" at bounding box center [123, 128] width 142 height 24
